Goal: Use online tool/utility: Utilize a website feature to perform a specific function

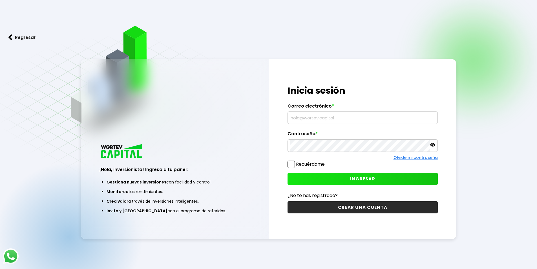
click at [328, 116] on input "text" at bounding box center [362, 118] width 145 height 12
type input "[EMAIL_ADDRESS][DOMAIN_NAME]"
click at [364, 178] on span "INGRESAR" at bounding box center [362, 179] width 25 height 6
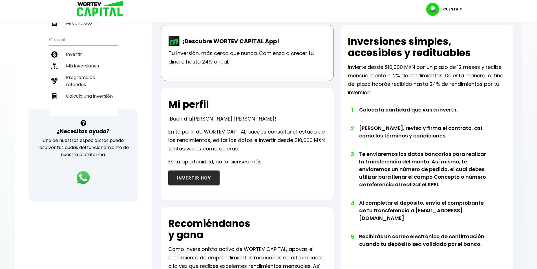
scroll to position [23, 0]
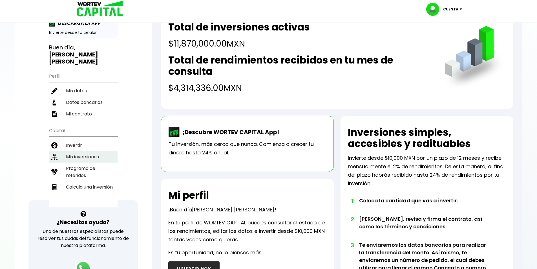
click at [85, 151] on li "Mis inversiones" at bounding box center [83, 157] width 69 height 12
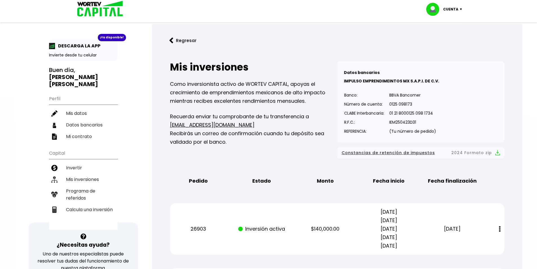
click at [178, 40] on button "Regresar" at bounding box center [183, 40] width 44 height 15
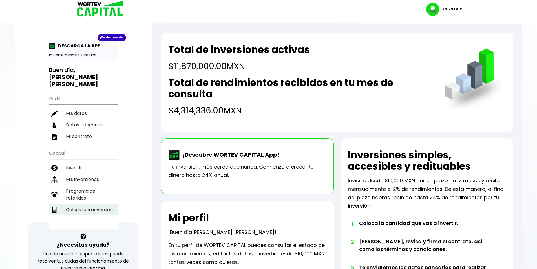
click at [97, 204] on li "Calcula una inversión" at bounding box center [83, 210] width 69 height 12
select select "1"
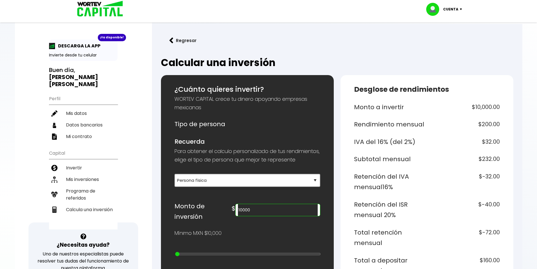
drag, startPoint x: 283, startPoint y: 217, endPoint x: 263, endPoint y: 220, distance: 20.5
click at [263, 216] on div "10000" at bounding box center [277, 210] width 85 height 12
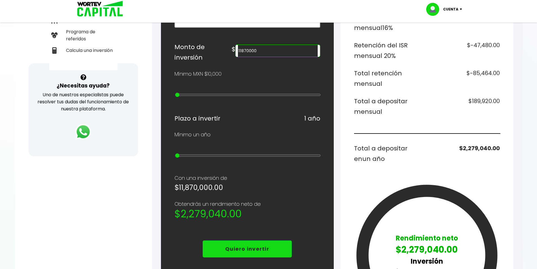
scroll to position [169, 0]
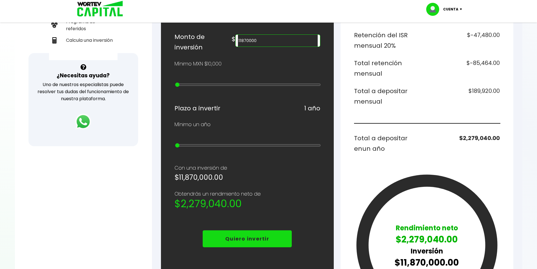
type input "11870000"
drag, startPoint x: 177, startPoint y: 147, endPoint x: 182, endPoint y: 147, distance: 5.7
click at [182, 147] on input "range" at bounding box center [248, 145] width 146 height 5
click at [187, 147] on input "range" at bounding box center [248, 145] width 146 height 5
click at [186, 147] on input "range" at bounding box center [248, 145] width 146 height 5
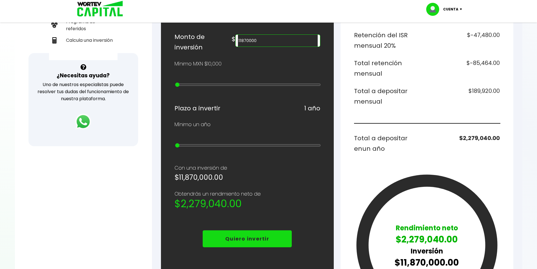
click at [182, 147] on input "range" at bounding box center [248, 145] width 146 height 5
click at [183, 147] on input "range" at bounding box center [248, 145] width 146 height 5
click at [185, 147] on input "range" at bounding box center [248, 145] width 146 height 5
click at [186, 147] on input "range" at bounding box center [248, 145] width 146 height 5
click at [201, 147] on input "range" at bounding box center [248, 145] width 146 height 5
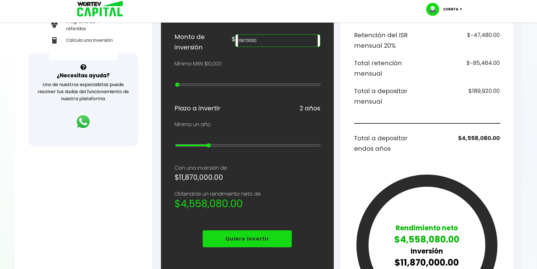
click at [203, 147] on input "range" at bounding box center [248, 145] width 146 height 5
click at [217, 147] on input "range" at bounding box center [248, 145] width 146 height 5
click at [234, 147] on input "range" at bounding box center [248, 145] width 146 height 5
click at [247, 147] on input "range" at bounding box center [248, 145] width 146 height 5
click at [248, 147] on input "range" at bounding box center [248, 145] width 146 height 5
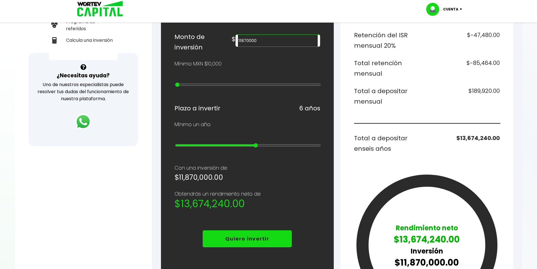
click at [263, 147] on input "range" at bounding box center [248, 145] width 146 height 5
click at [267, 147] on input "range" at bounding box center [248, 145] width 146 height 5
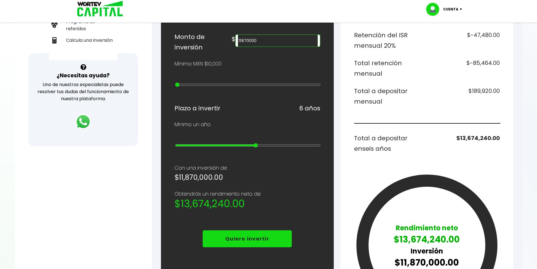
click at [260, 147] on input "range" at bounding box center [248, 145] width 146 height 5
type input "5"
click at [246, 147] on input "range" at bounding box center [248, 145] width 146 height 5
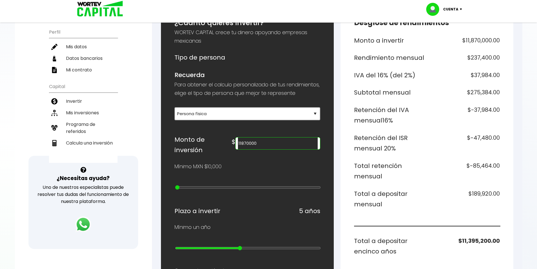
scroll to position [0, 0]
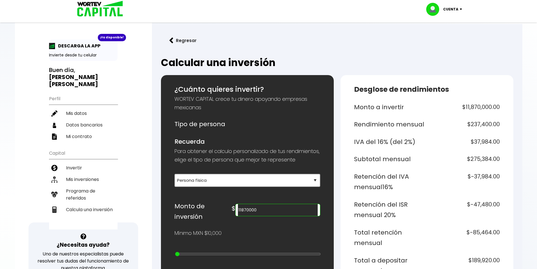
click at [173, 41] on img at bounding box center [171, 41] width 4 height 6
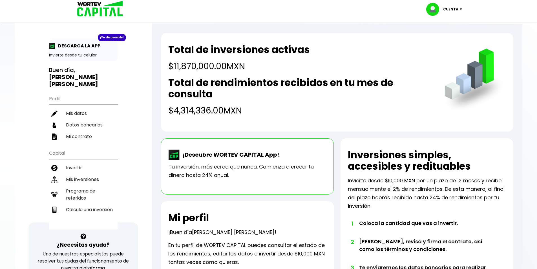
click at [457, 8] on p "Cuenta" at bounding box center [450, 9] width 15 height 8
click at [445, 38] on li "Cerrar sesión" at bounding box center [444, 38] width 45 height 12
